Goal: Transaction & Acquisition: Purchase product/service

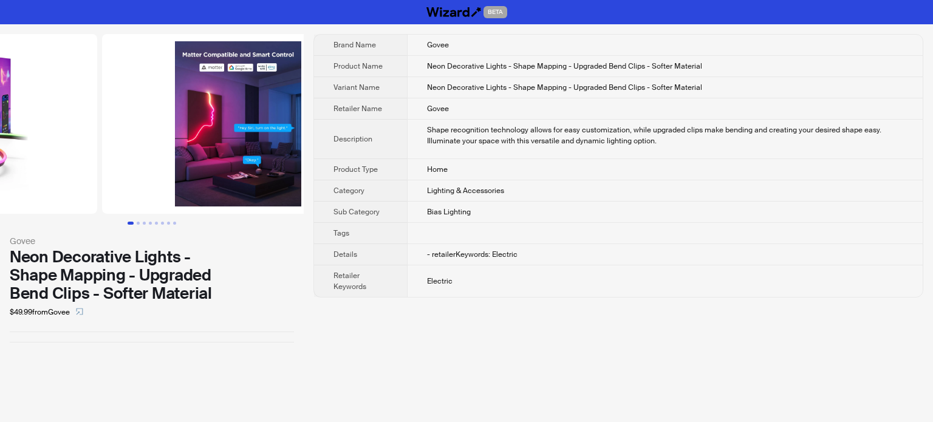
drag, startPoint x: 188, startPoint y: 172, endPoint x: 0, endPoint y: 177, distance: 187.7
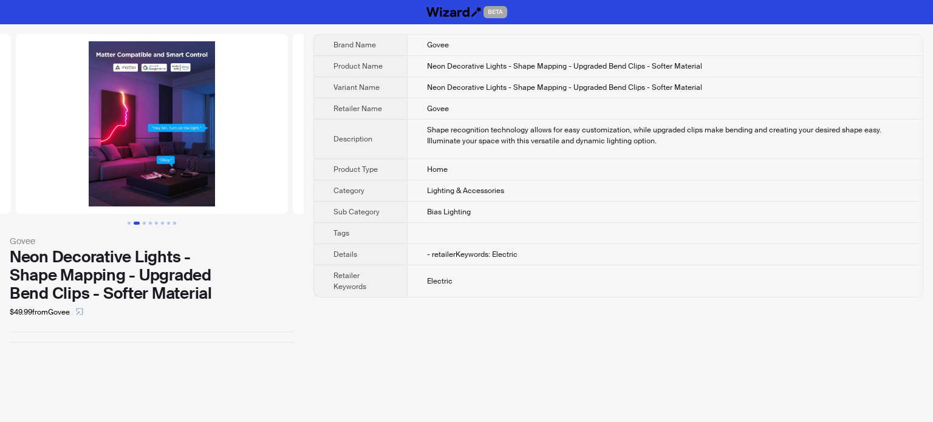
click at [141, 88] on img at bounding box center [152, 124] width 272 height 180
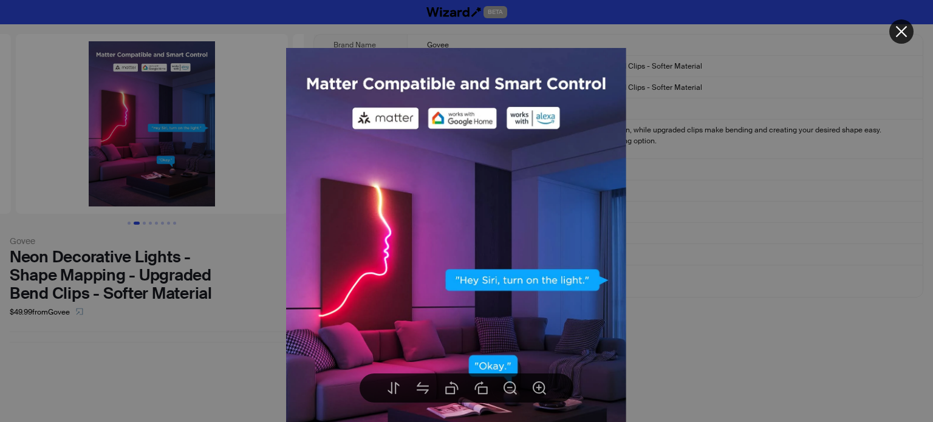
click at [232, 158] on div at bounding box center [466, 211] width 933 height 422
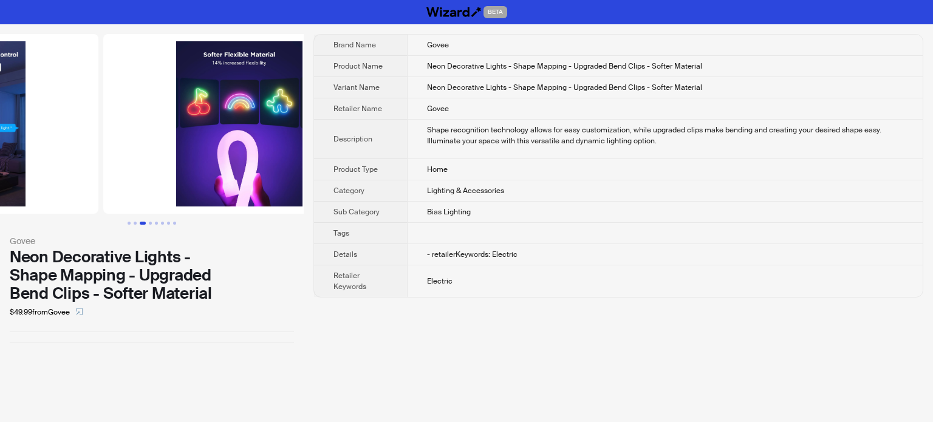
drag, startPoint x: 176, startPoint y: 141, endPoint x: 22, endPoint y: 162, distance: 155.6
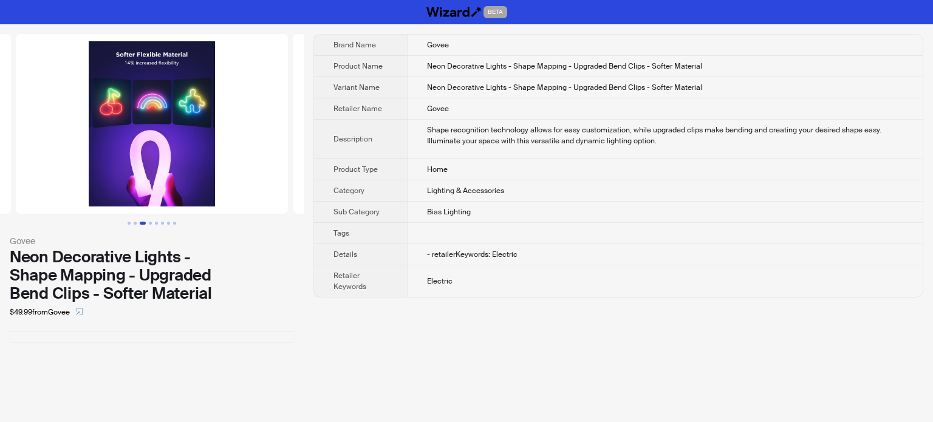
click at [141, 113] on img at bounding box center [152, 124] width 272 height 180
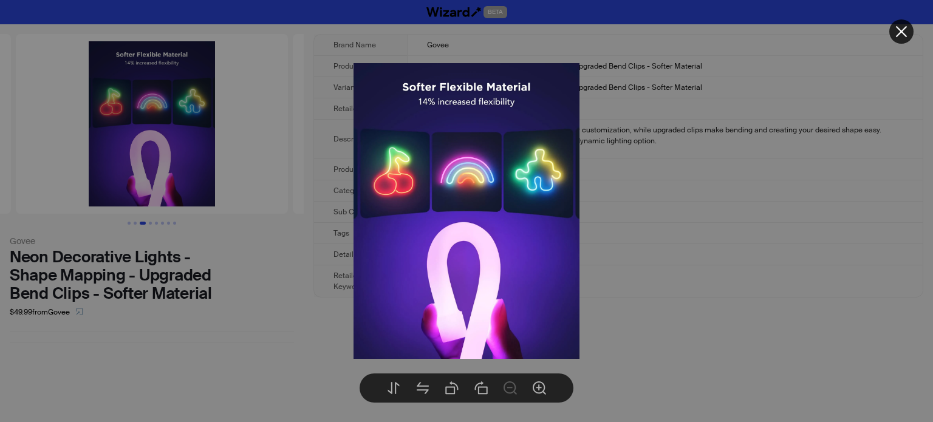
click at [263, 159] on div at bounding box center [466, 211] width 933 height 422
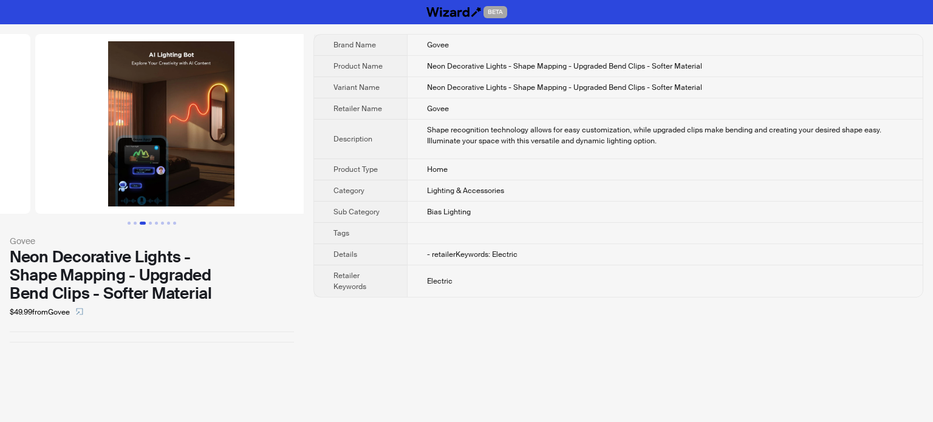
drag, startPoint x: 172, startPoint y: 146, endPoint x: 0, endPoint y: 179, distance: 175.1
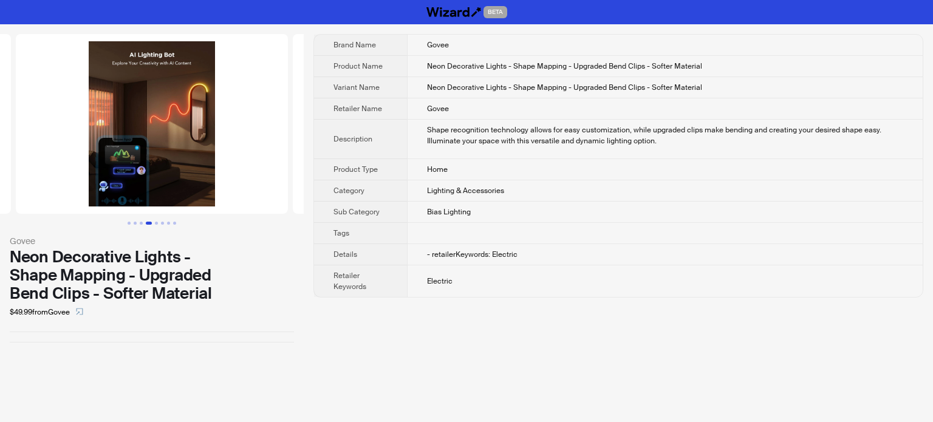
click at [143, 120] on img at bounding box center [152, 124] width 272 height 180
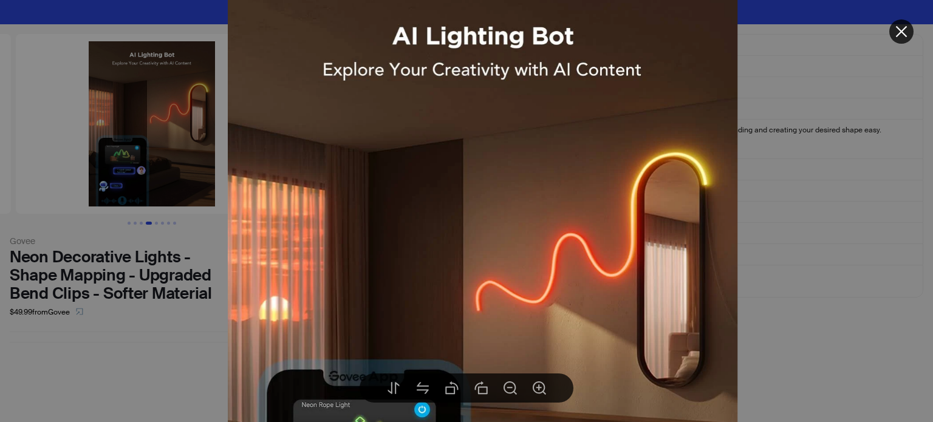
click at [162, 168] on div at bounding box center [466, 211] width 933 height 422
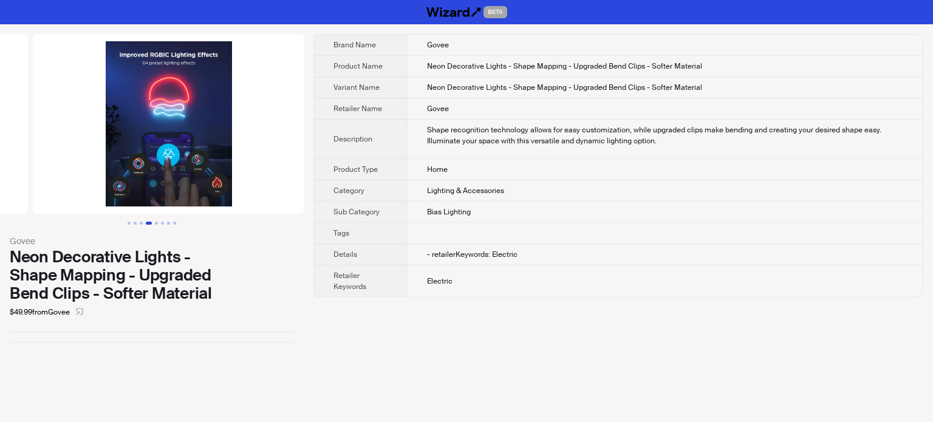
drag, startPoint x: 174, startPoint y: 163, endPoint x: 0, endPoint y: 211, distance: 180.2
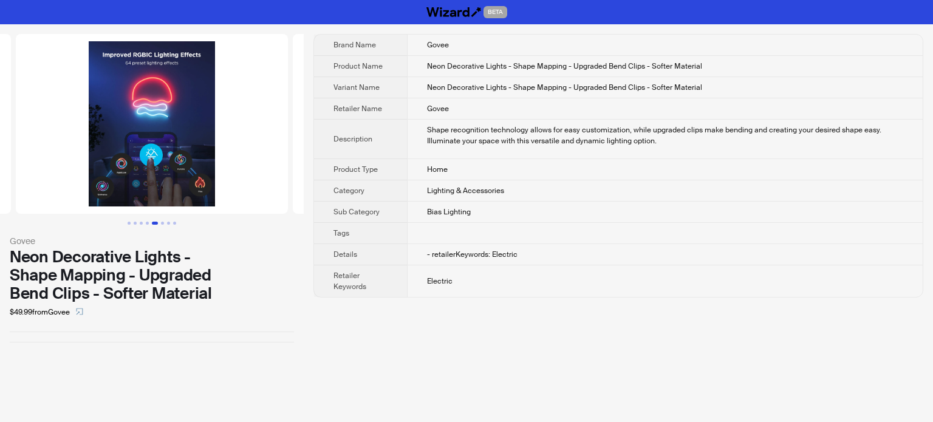
click at [99, 172] on img at bounding box center [152, 124] width 272 height 180
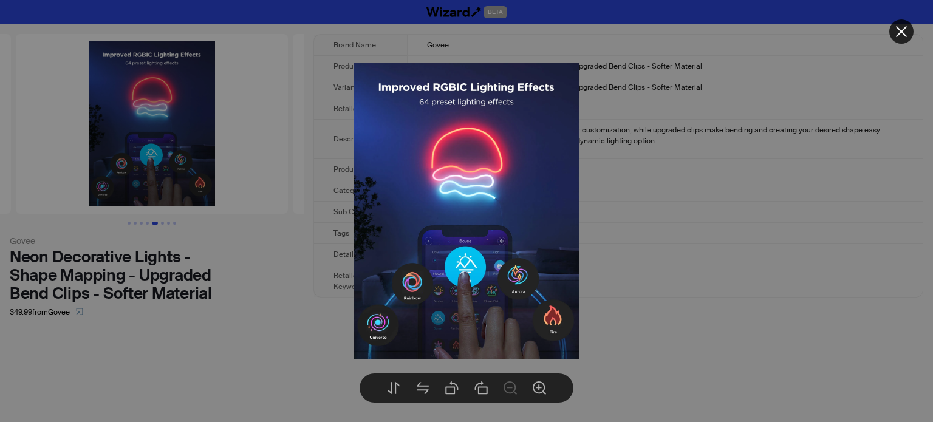
click at [253, 184] on div at bounding box center [466, 211] width 933 height 422
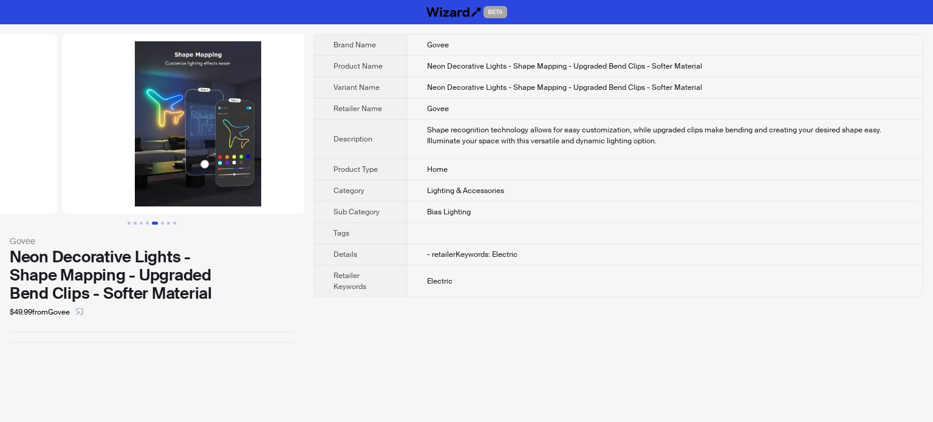
drag, startPoint x: 225, startPoint y: 157, endPoint x: 72, endPoint y: 194, distance: 156.7
click at [72, 194] on ul at bounding box center [152, 124] width 304 height 180
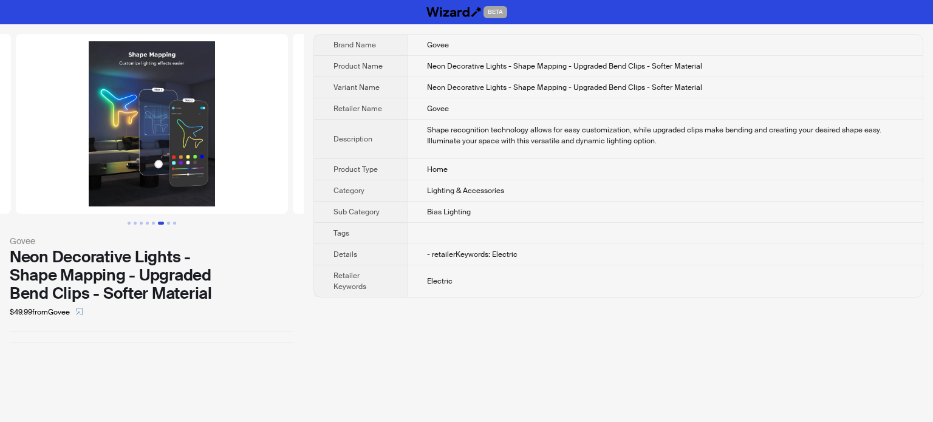
click at [169, 65] on img at bounding box center [152, 124] width 272 height 180
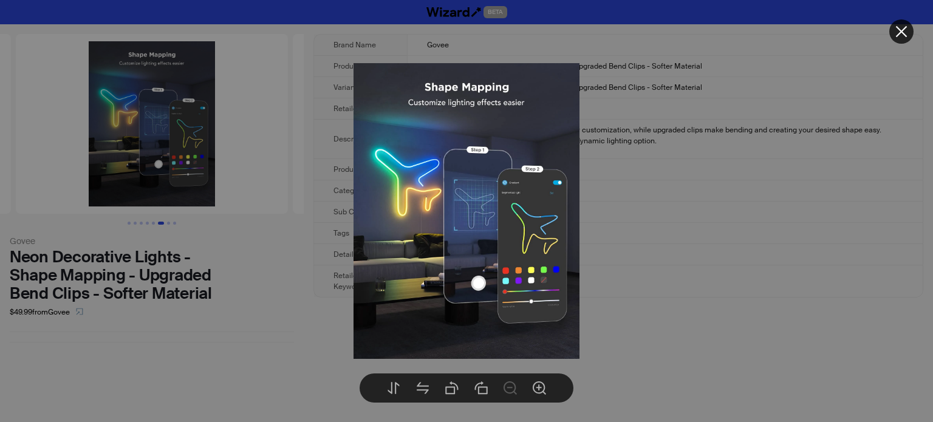
click at [206, 231] on div at bounding box center [466, 211] width 933 height 422
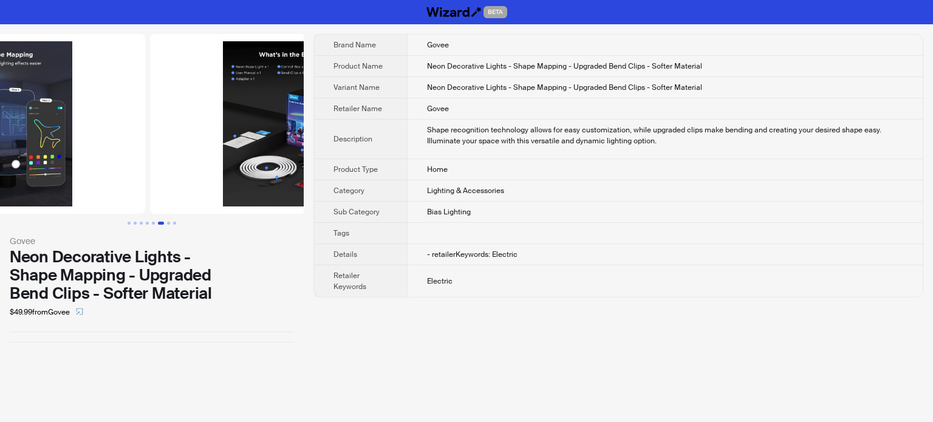
drag, startPoint x: 177, startPoint y: 140, endPoint x: 38, endPoint y: 149, distance: 139.3
click at [35, 152] on img at bounding box center [9, 124] width 272 height 180
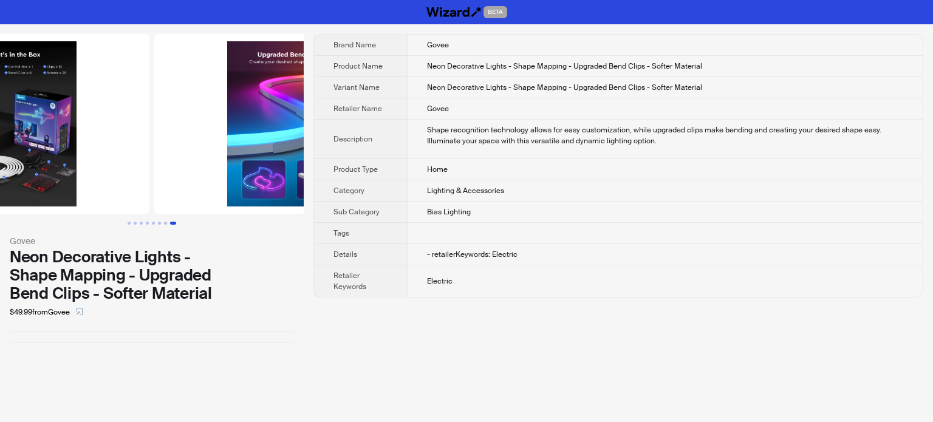
drag, startPoint x: 146, startPoint y: 114, endPoint x: 39, endPoint y: 138, distance: 110.3
click at [39, 138] on img at bounding box center [13, 124] width 272 height 180
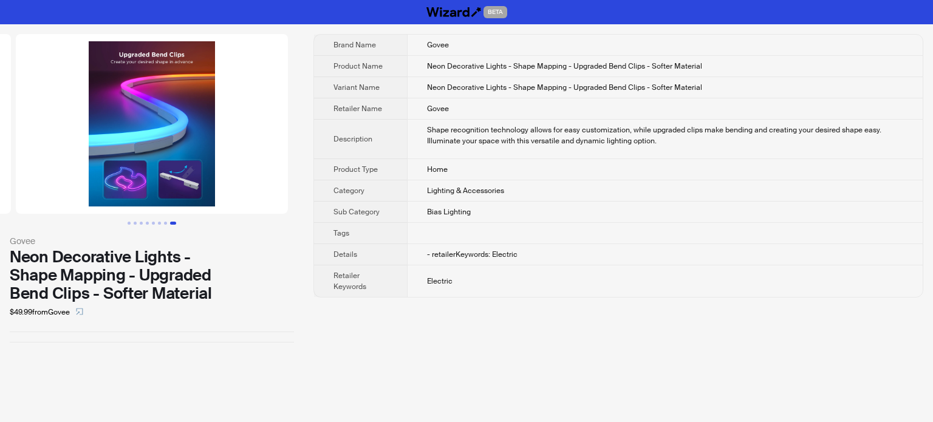
drag, startPoint x: 158, startPoint y: 120, endPoint x: 36, endPoint y: 152, distance: 126.2
click at [36, 152] on img at bounding box center [152, 124] width 272 height 180
click at [180, 274] on div "Neon Decorative Lights - Shape Mapping - Upgraded Bend Clips - Softer Material" at bounding box center [152, 275] width 284 height 55
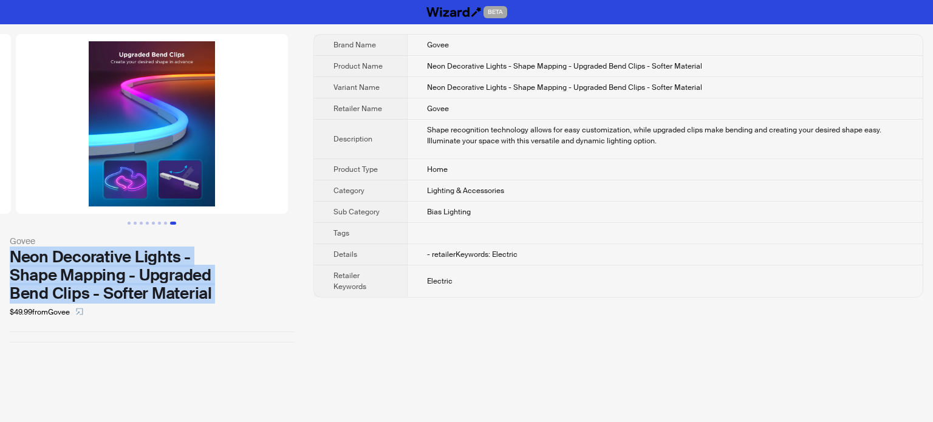
click at [180, 274] on div "Neon Decorative Lights - Shape Mapping - Upgraded Bend Clips - Softer Material" at bounding box center [152, 275] width 284 height 55
copy div "Neon Decorative Lights - Shape Mapping - Upgraded Bend Clips - Softer Material"
